Goal: Information Seeking & Learning: Learn about a topic

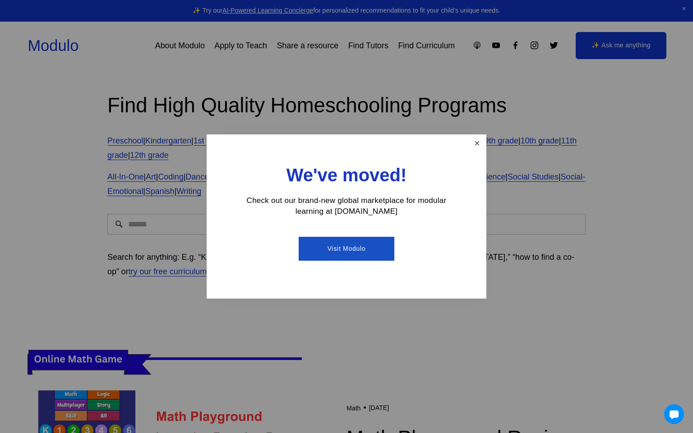
click at [476, 139] on link "Close" at bounding box center [477, 144] width 16 height 16
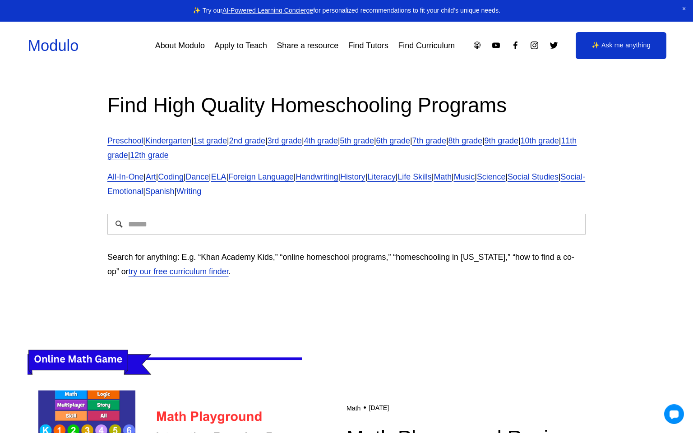
click at [323, 213] on div at bounding box center [347, 224] width 494 height 36
click at [326, 218] on input "Search" at bounding box center [346, 224] width 478 height 21
type input "*****"
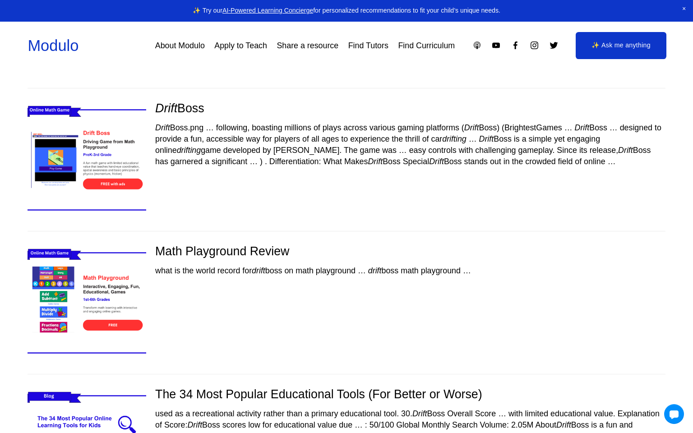
scroll to position [68, 0]
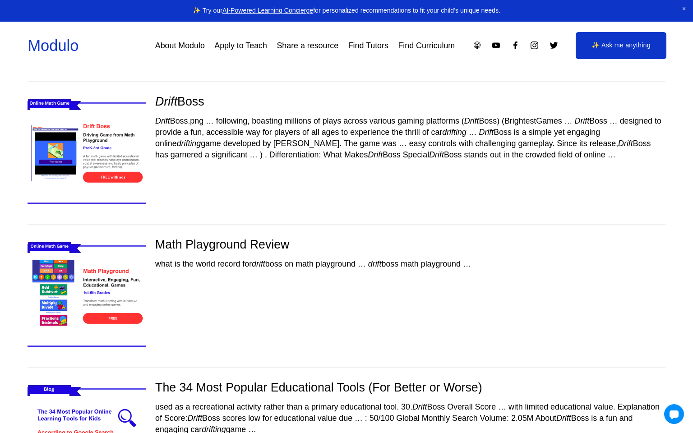
click at [91, 124] on img at bounding box center [86, 153] width 141 height 119
